Goal: Task Accomplishment & Management: Use online tool/utility

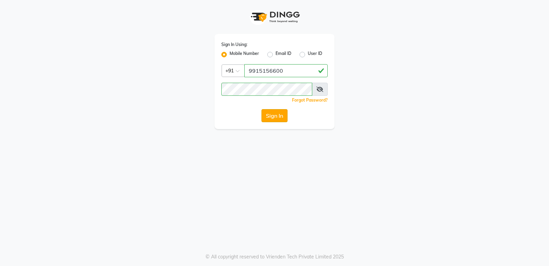
click at [275, 115] on button "Sign In" at bounding box center [274, 115] width 26 height 13
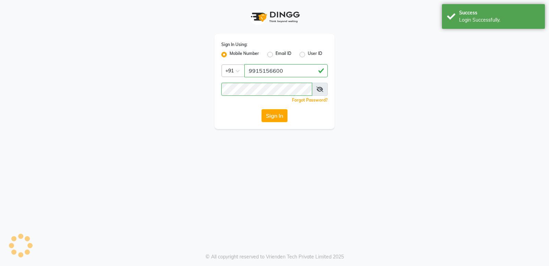
select select "service"
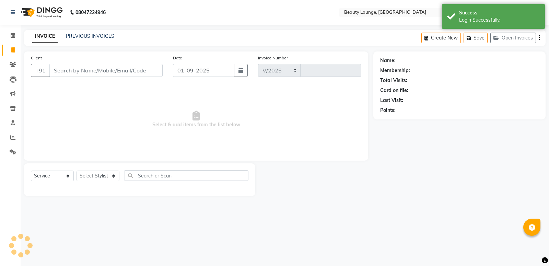
select select "en"
select select "649"
type input "0765"
select select "product"
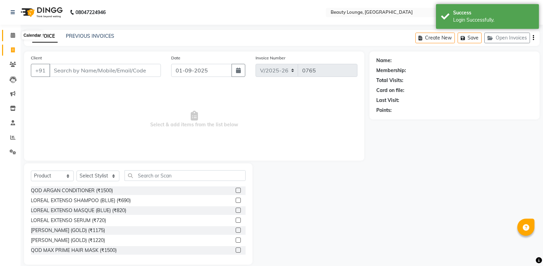
click at [10, 36] on span at bounding box center [13, 36] width 12 height 8
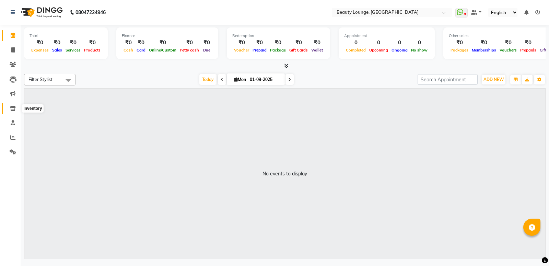
click at [12, 111] on span at bounding box center [13, 109] width 12 height 8
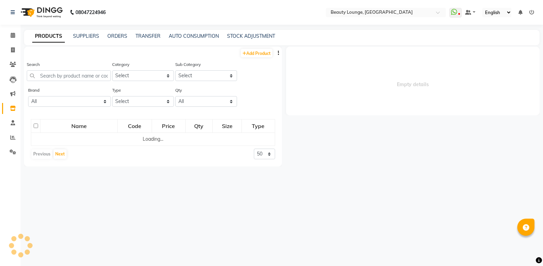
select select
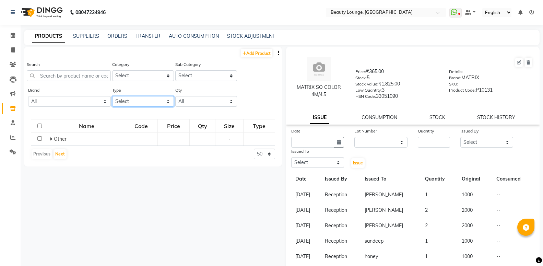
click at [122, 98] on select "Select Both Retail Consumable" at bounding box center [143, 101] width 62 height 11
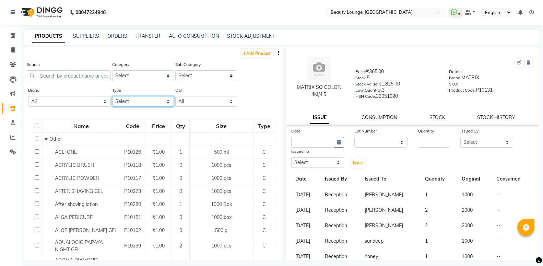
click at [112, 96] on select "Select Both Retail Consumable" at bounding box center [143, 101] width 62 height 11
click at [134, 101] on select "Select Both Retail Consumable" at bounding box center [143, 101] width 62 height 11
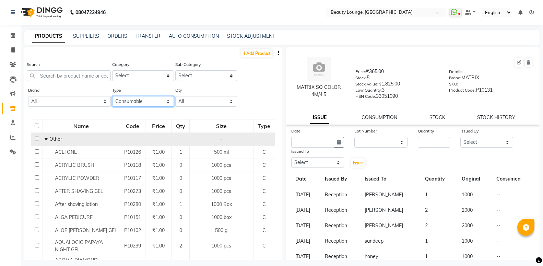
click option "Consumable" at bounding box center [0, 0] width 0 height 0
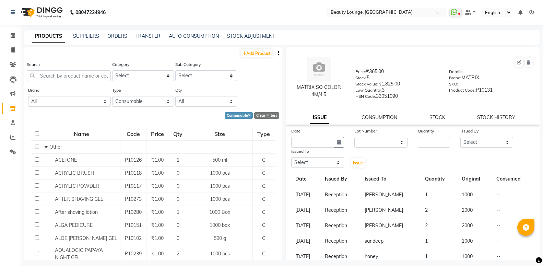
click at [275, 52] on button "button" at bounding box center [278, 52] width 7 height 7
click at [254, 60] on div "EXPORT" at bounding box center [251, 57] width 22 height 9
click at [112, 96] on select "Select Both Retail Consumable" at bounding box center [143, 101] width 62 height 11
select select "R"
click option "Retail" at bounding box center [0, 0] width 0 height 0
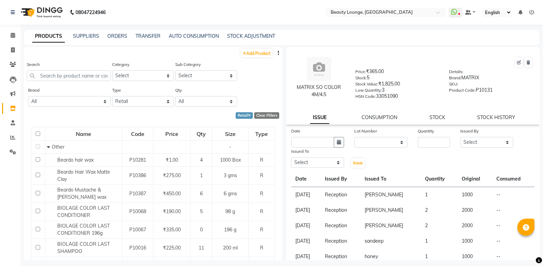
click at [278, 53] on icon "button" at bounding box center [278, 52] width 1 height 5
click at [259, 59] on div "EXPORT" at bounding box center [251, 57] width 22 height 9
